Goal: Check status: Check status

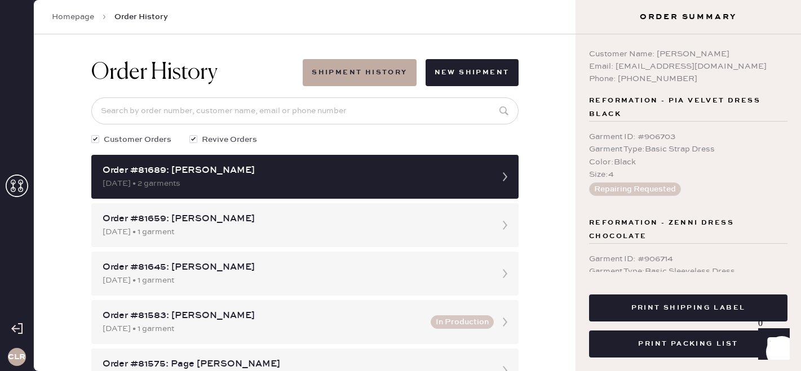
click at [11, 192] on icon at bounding box center [17, 186] width 23 height 23
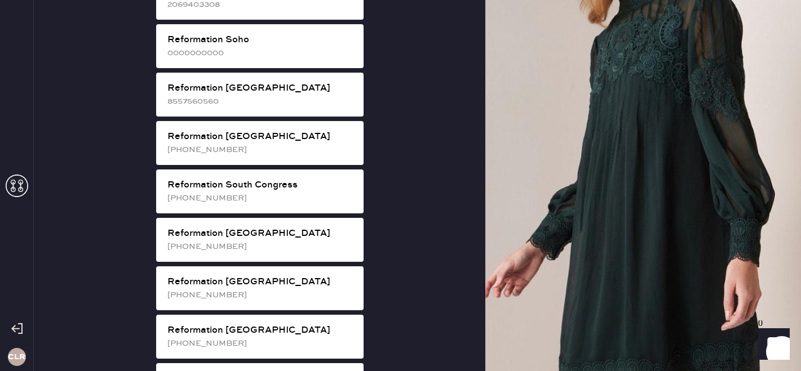
scroll to position [2093, 0]
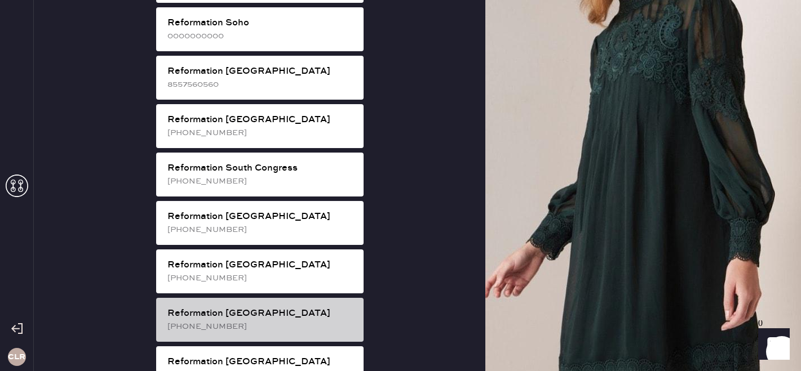
click at [237, 321] on div "[PHONE_NUMBER]" at bounding box center [260, 327] width 187 height 12
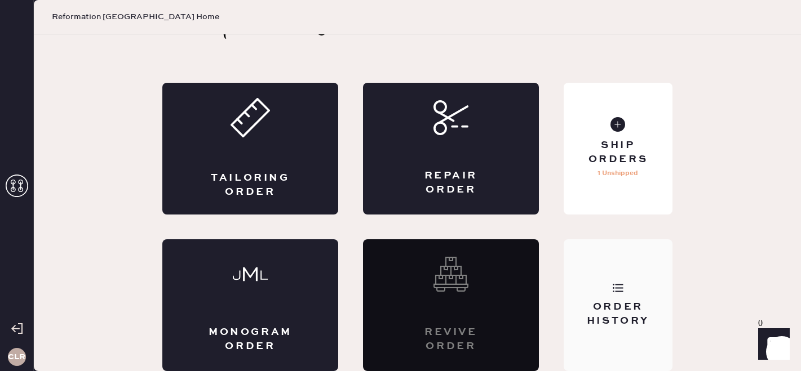
click at [626, 305] on div "Order History" at bounding box center [618, 314] width 91 height 28
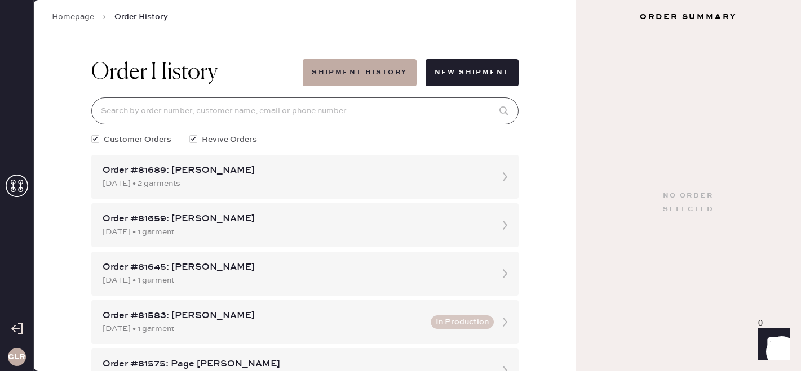
click at [299, 112] on input at bounding box center [304, 110] width 427 height 27
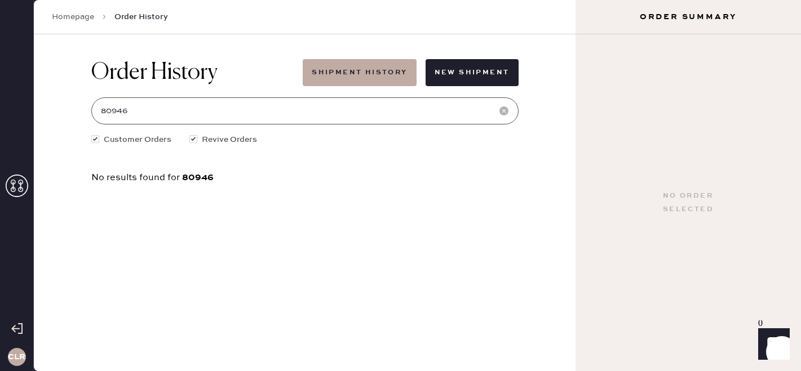
type input "80946"
click at [20, 179] on icon at bounding box center [17, 186] width 23 height 23
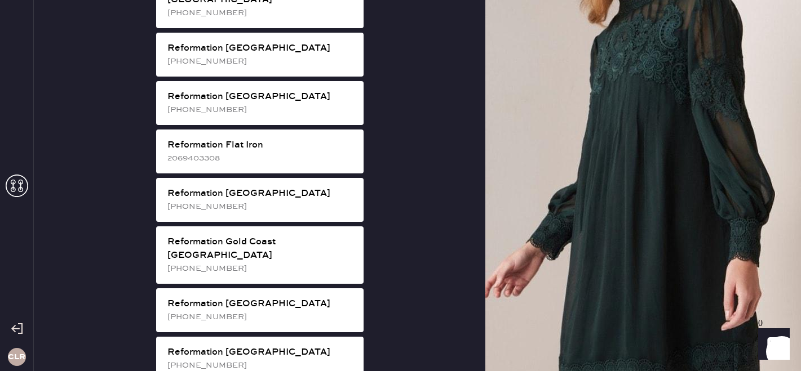
scroll to position [599, 0]
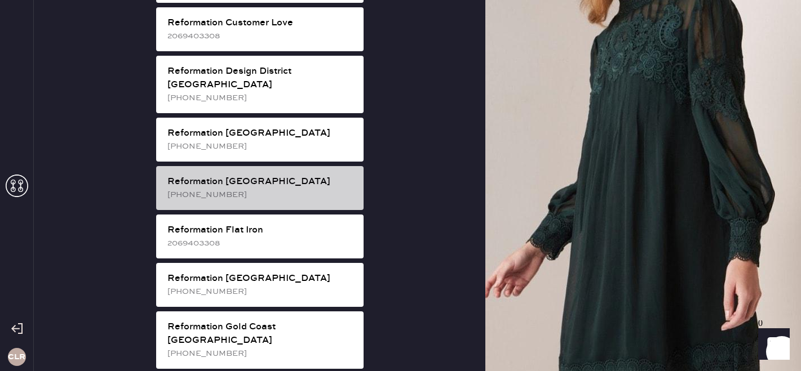
click at [256, 189] on div "[PHONE_NUMBER]" at bounding box center [260, 195] width 187 height 12
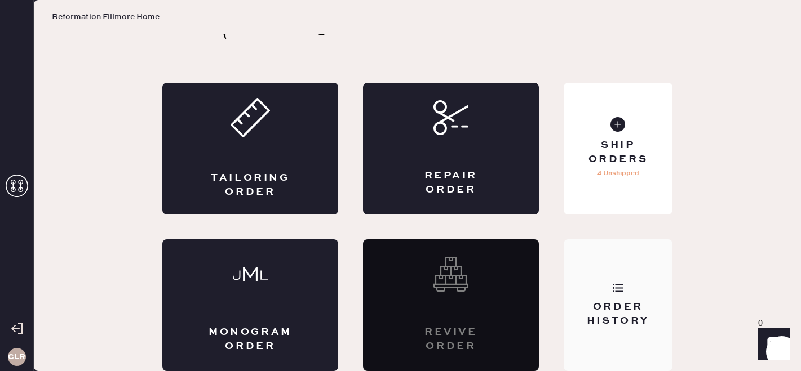
scroll to position [37, 0]
click at [578, 318] on div "Order History" at bounding box center [618, 314] width 91 height 28
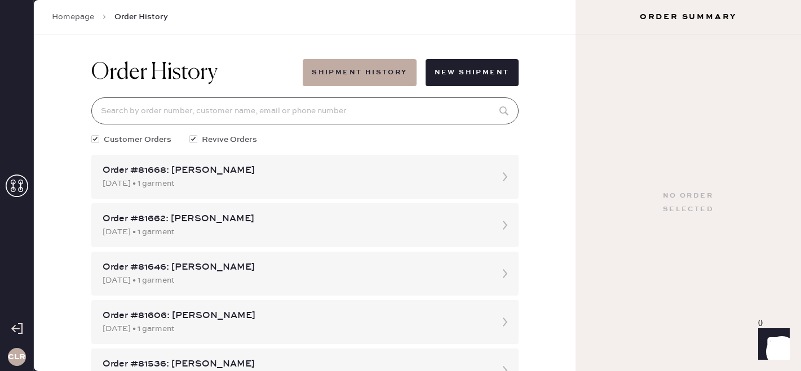
click at [323, 107] on input at bounding box center [304, 110] width 427 height 27
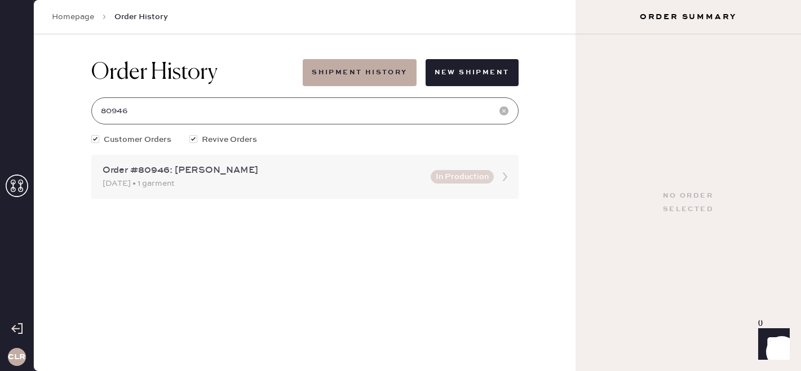
type input "80946"
click at [304, 172] on div "Order #80946: [PERSON_NAME]" at bounding box center [263, 171] width 321 height 14
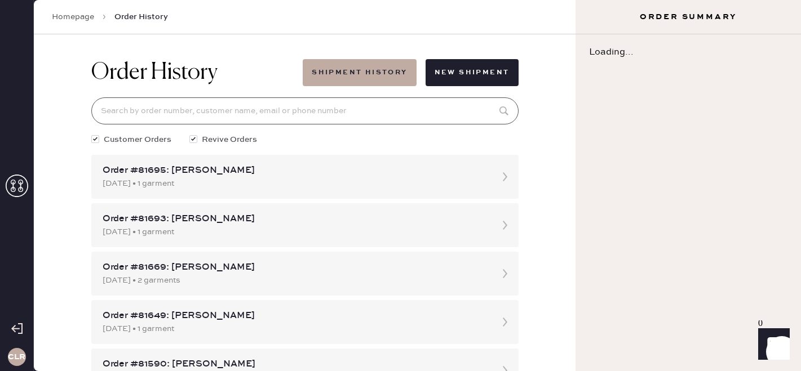
click at [249, 112] on input at bounding box center [304, 110] width 427 height 27
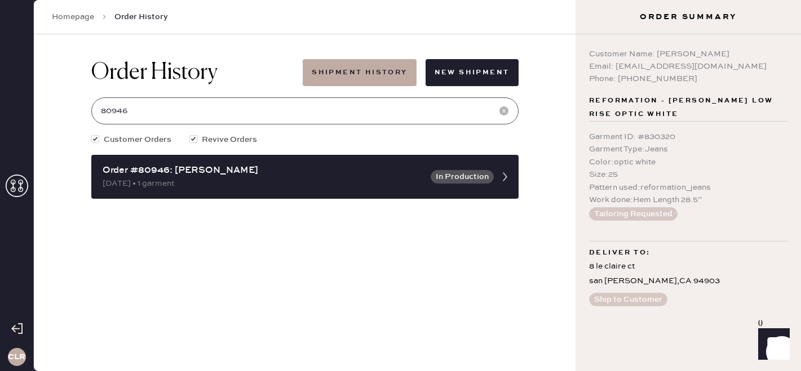
type input "80946"
